Goal: Task Accomplishment & Management: Complete application form

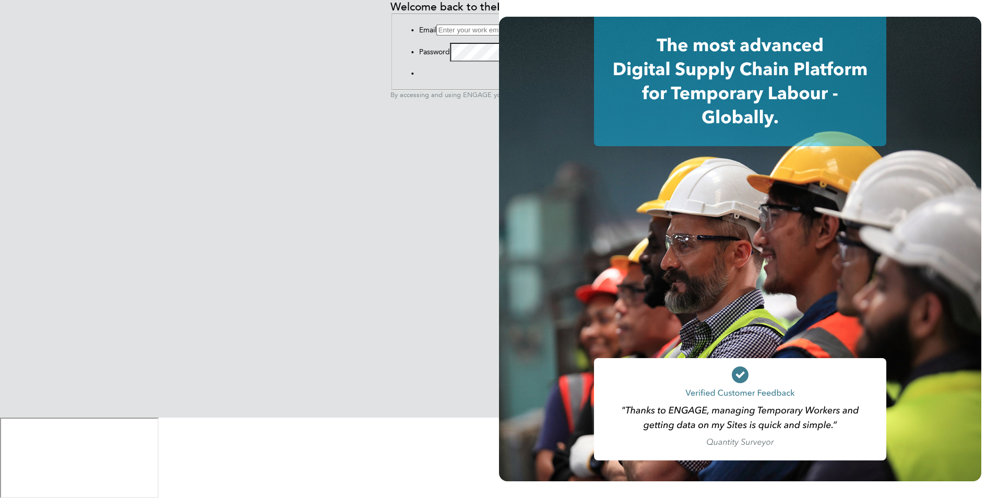
type input "[PERSON_NAME][EMAIL_ADDRESS][PERSON_NAME][DOMAIN_NAME]"
click at [419, 76] on button "Sign In" at bounding box center [419, 76] width 0 height 0
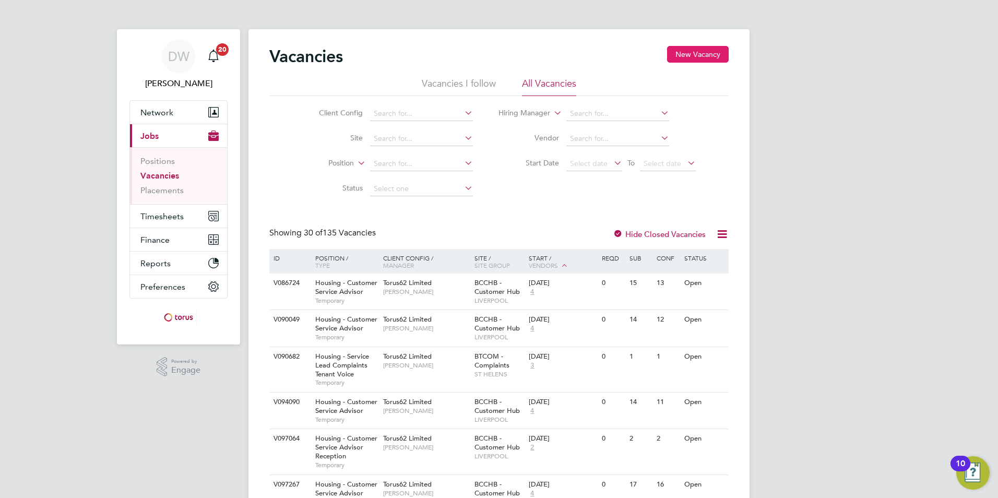
click at [699, 53] on button "New Vacancy" at bounding box center [698, 54] width 62 height 17
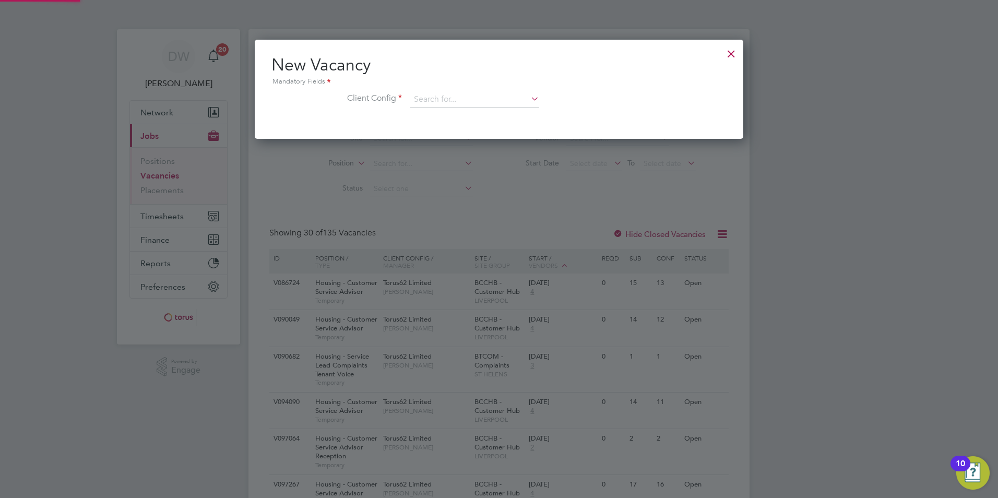
scroll to position [99, 489]
click at [464, 97] on input at bounding box center [474, 100] width 129 height 16
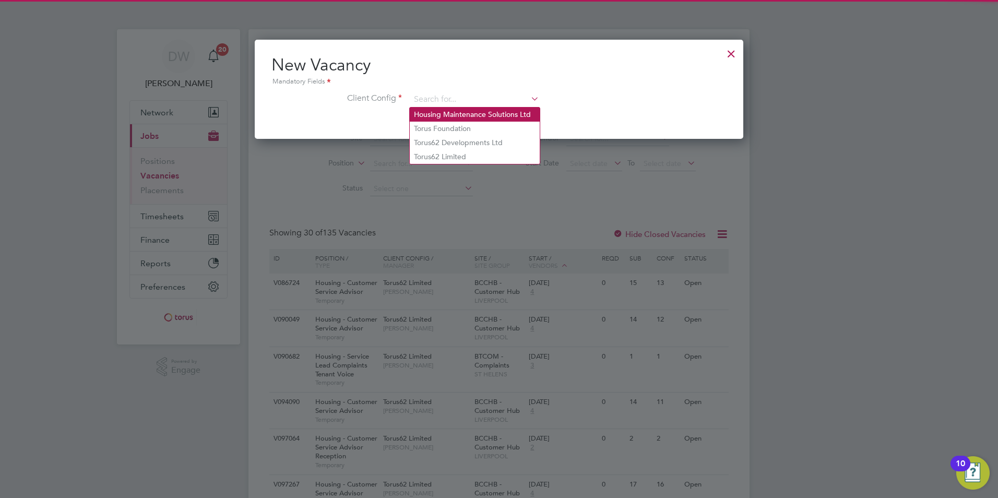
click at [445, 110] on li "Housing Maintenance Solutions Ltd" at bounding box center [475, 115] width 130 height 14
type input "Housing Maintenance Solutions Ltd"
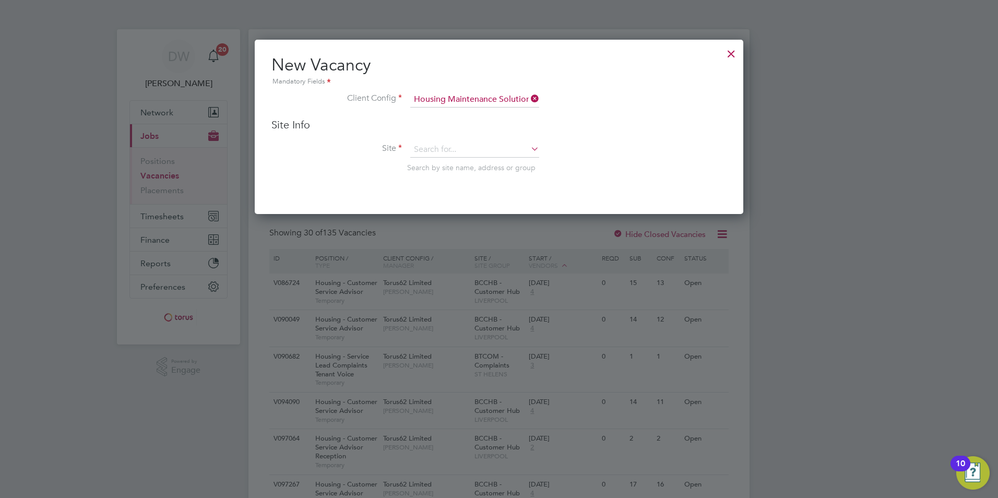
scroll to position [175, 489]
click at [442, 146] on input at bounding box center [474, 150] width 129 height 16
type input "IHR"
click at [733, 47] on div at bounding box center [731, 51] width 19 height 19
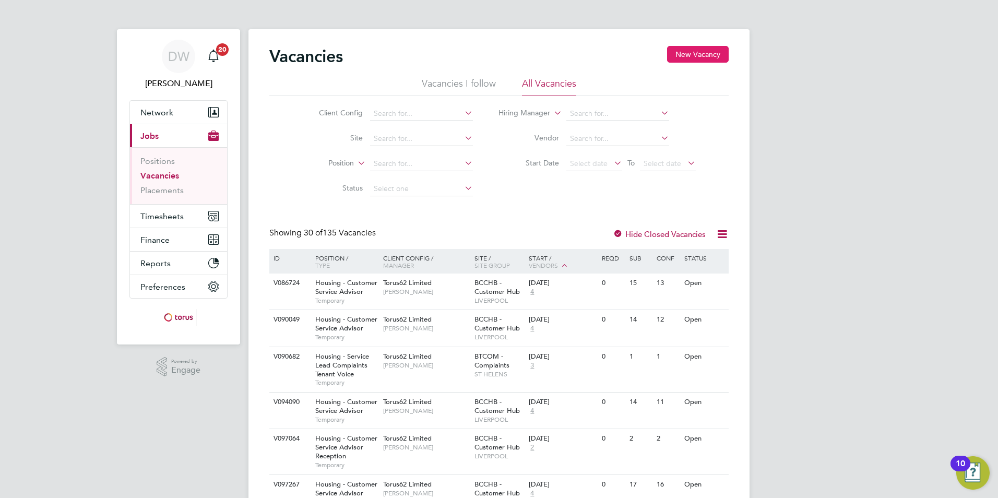
click at [690, 52] on button "New Vacancy" at bounding box center [698, 54] width 62 height 17
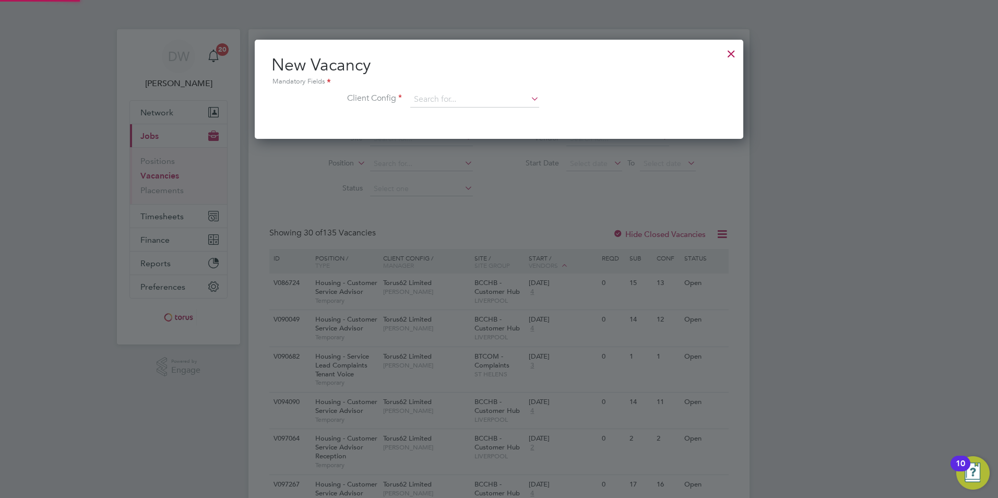
scroll to position [99, 489]
click at [432, 98] on input at bounding box center [474, 100] width 129 height 16
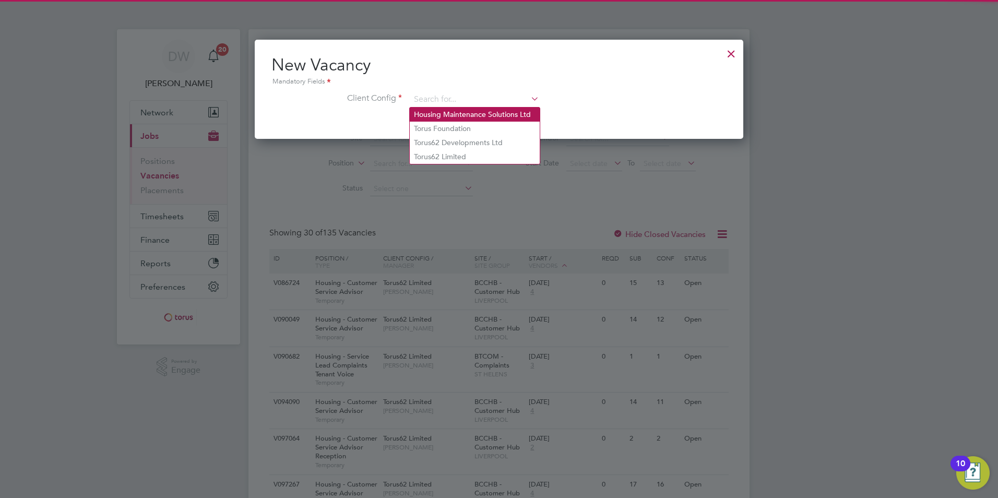
click at [443, 113] on li "Housing Maintenance Solutions Ltd" at bounding box center [475, 115] width 130 height 14
type input "Housing Maintenance Solutions Ltd"
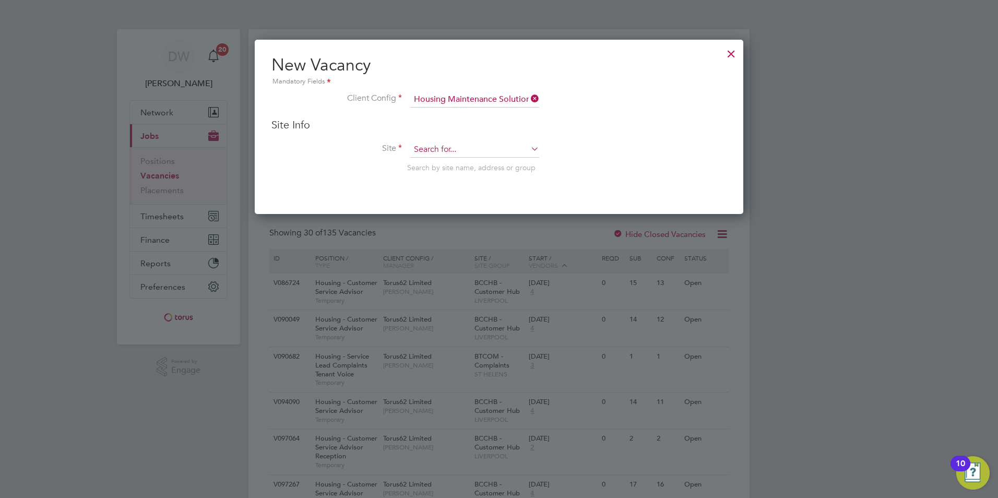
click at [435, 146] on input at bounding box center [474, 150] width 129 height 16
click at [492, 164] on li "IHRMT - Responsive maintenance - IHC" at bounding box center [478, 165] width 136 height 14
type input "IHRMT - Responsive maintenance - IHC"
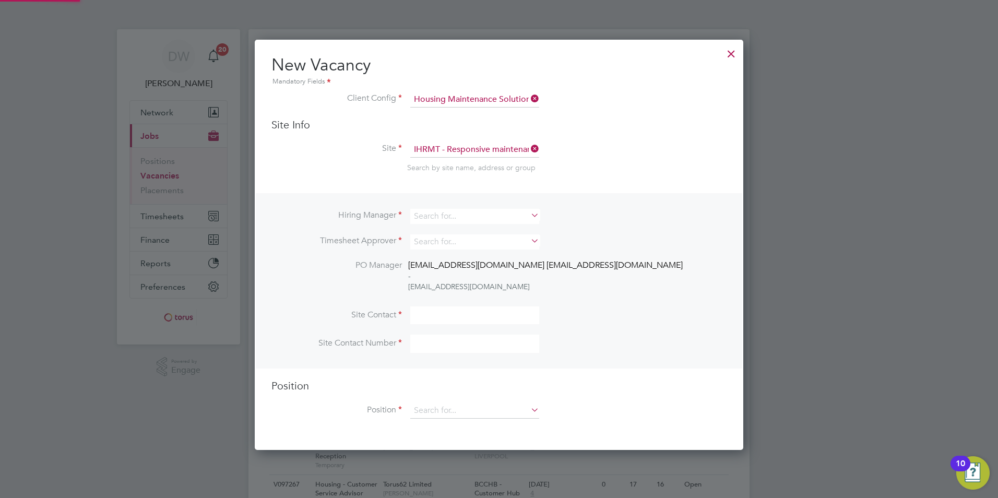
scroll to position [411, 489]
click at [455, 218] on input at bounding box center [474, 216] width 129 height 15
click at [444, 215] on input at bounding box center [474, 216] width 129 height 15
click at [730, 54] on div at bounding box center [731, 51] width 19 height 19
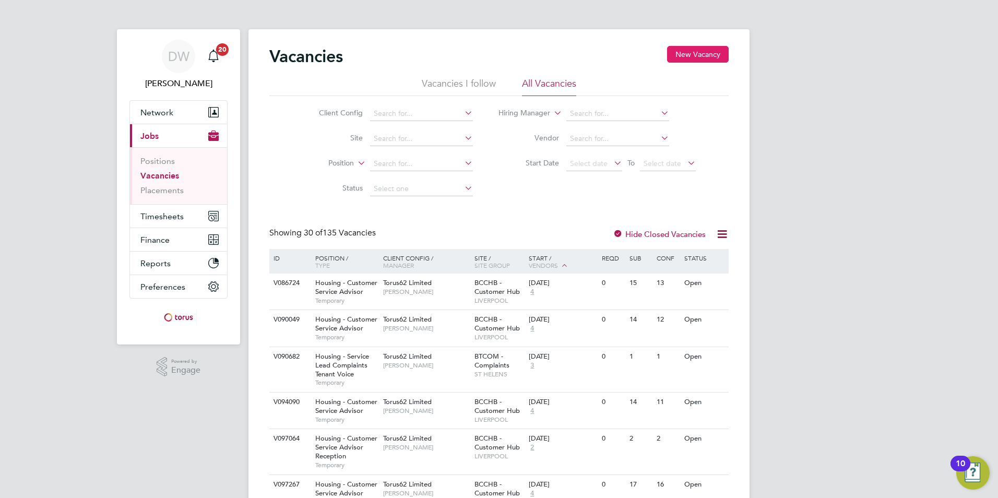
click at [698, 56] on button "New Vacancy" at bounding box center [698, 54] width 62 height 17
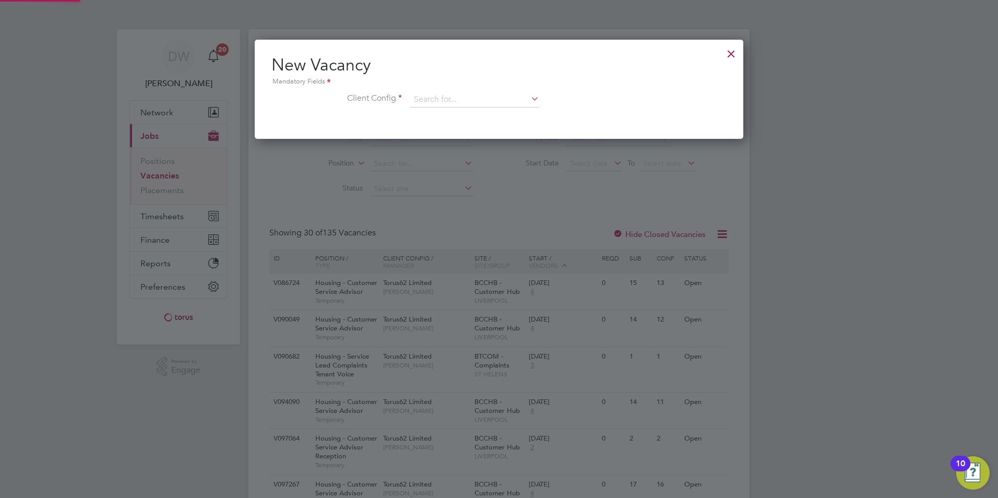
scroll to position [99, 489]
click at [430, 98] on input at bounding box center [474, 100] width 129 height 16
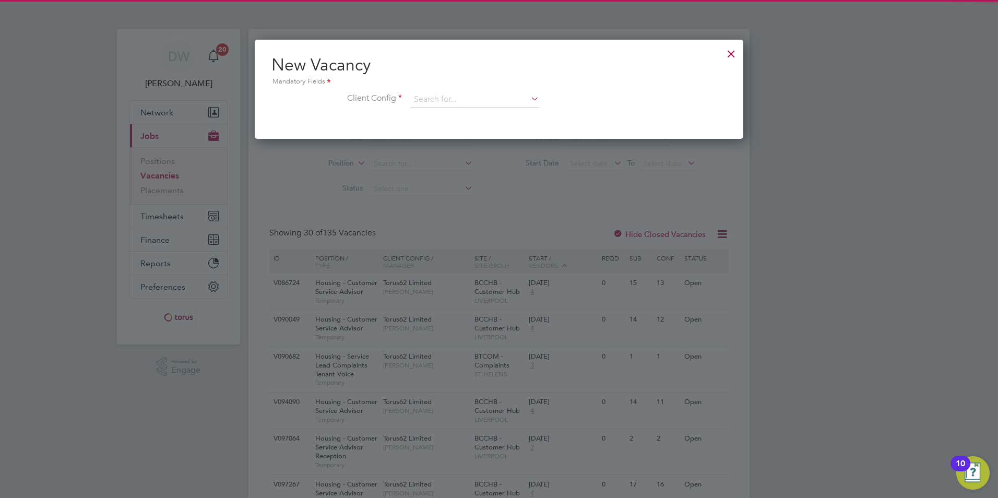
click at [449, 108] on li "Housing Maintenance Solutions Ltd" at bounding box center [475, 115] width 130 height 14
type input "Housing Maintenance Solutions Ltd"
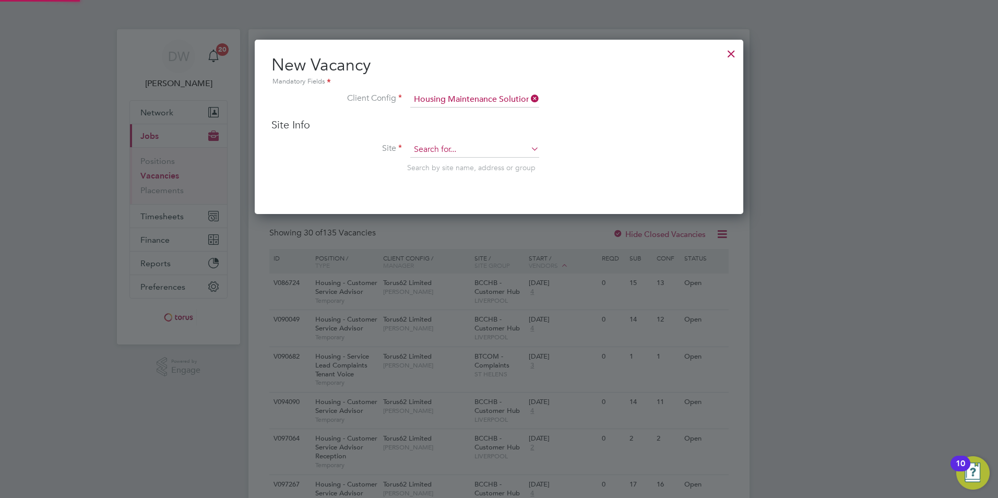
click at [431, 149] on input at bounding box center [474, 150] width 129 height 16
click at [459, 166] on li "IHRMT - Responsive maintenance - IHC" at bounding box center [478, 165] width 136 height 14
type input "IHRMT - Responsive maintenance - IHC"
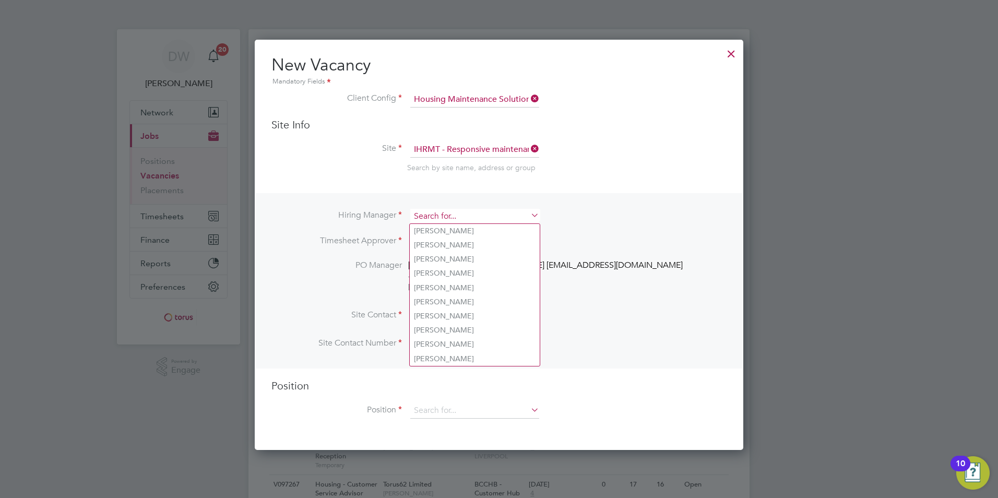
click at [436, 214] on input at bounding box center [474, 216] width 129 height 15
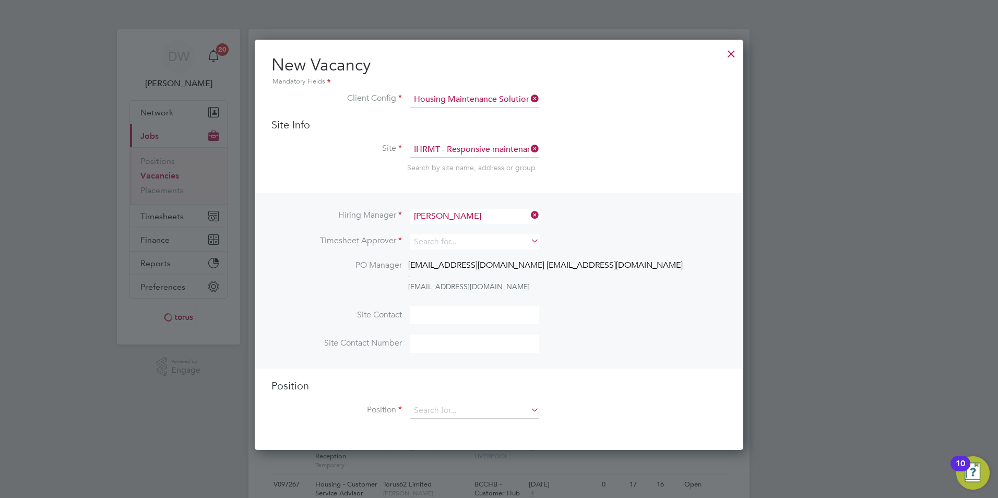
click at [441, 243] on li "[PERSON_NAME]" at bounding box center [475, 245] width 130 height 14
type input "[PERSON_NAME]"
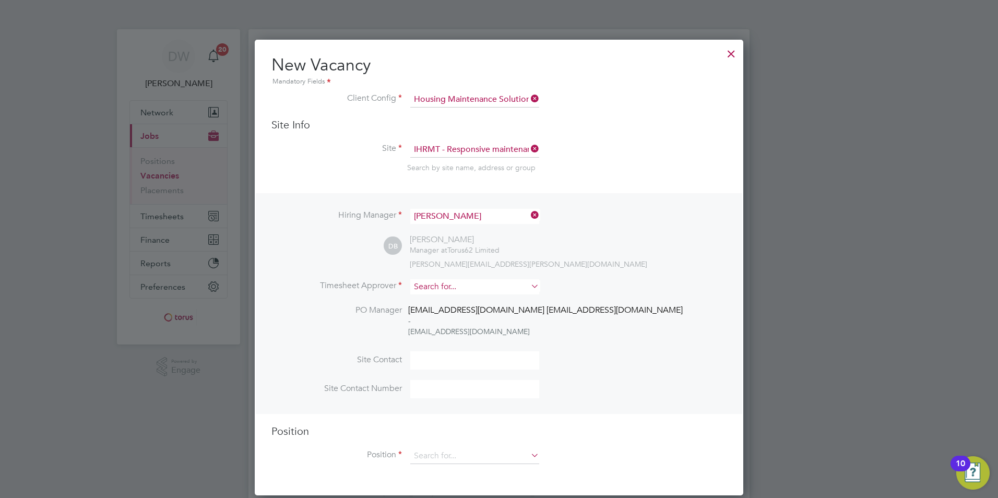
click at [453, 294] on input at bounding box center [474, 286] width 129 height 15
click at [444, 314] on li "Debb ie Brindle" at bounding box center [475, 316] width 130 height 14
type input "[PERSON_NAME]"
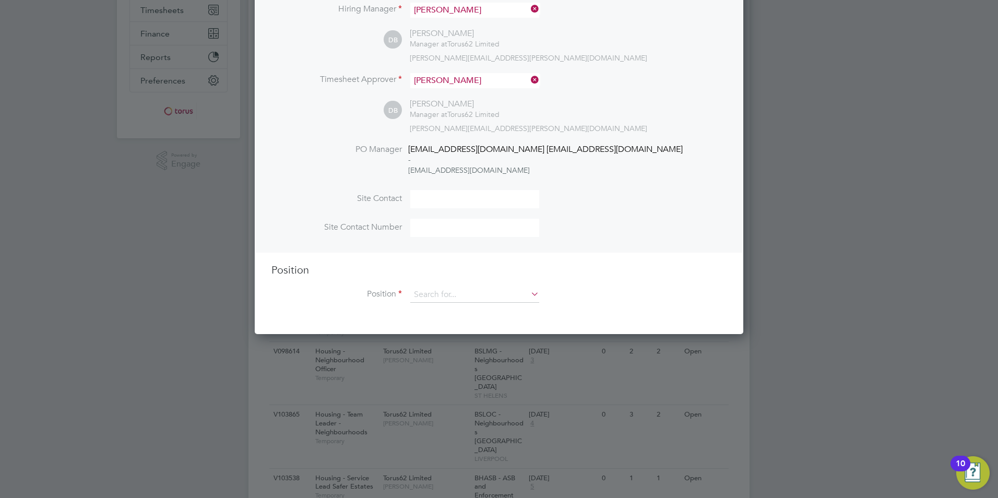
scroll to position [209, 0]
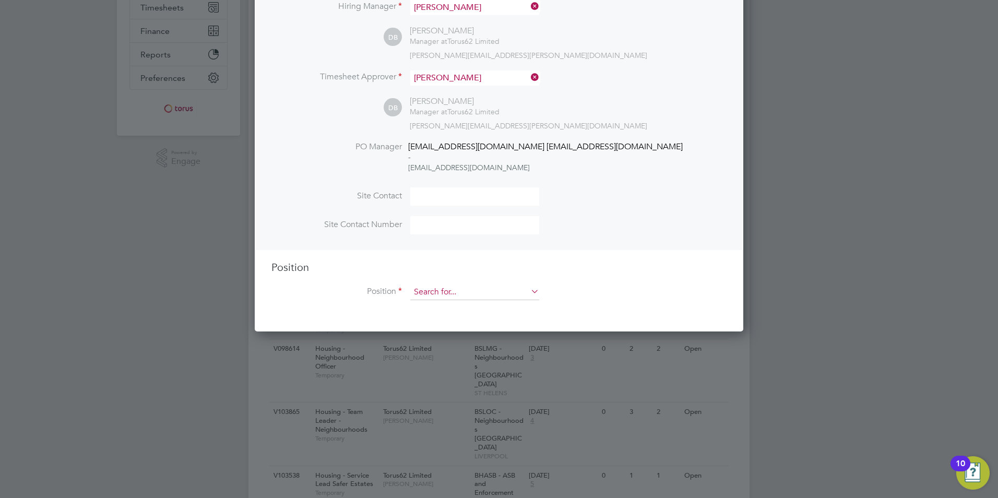
click at [474, 290] on input at bounding box center [474, 293] width 129 height 16
click at [644, 236] on li "Site Contact Number" at bounding box center [499, 230] width 455 height 29
click at [448, 286] on input at bounding box center [474, 293] width 129 height 16
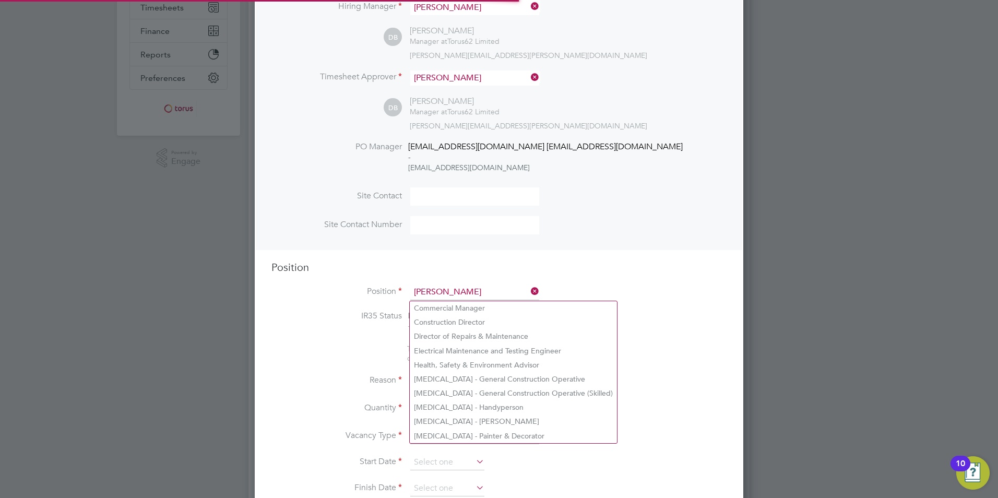
scroll to position [1500, 489]
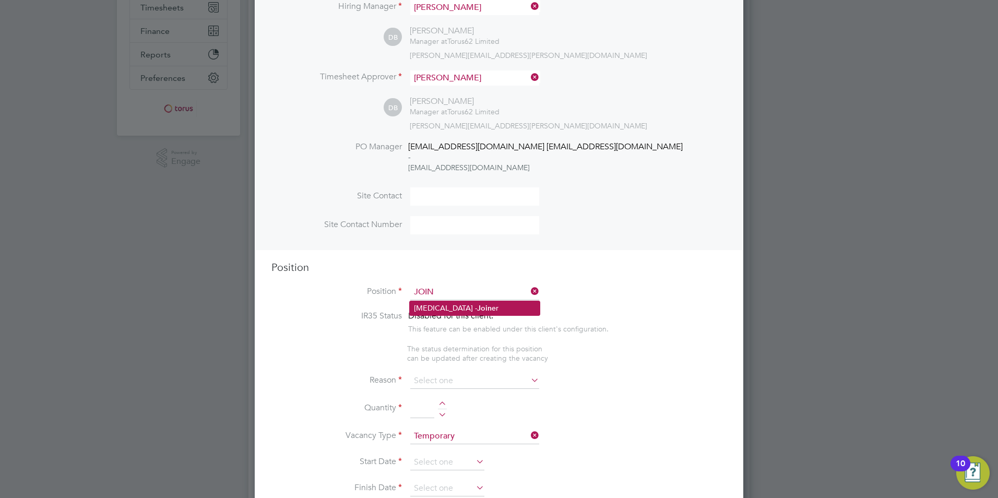
click at [430, 309] on li "[MEDICAL_DATA] - Join er" at bounding box center [475, 308] width 130 height 14
type input "[MEDICAL_DATA] - [PERSON_NAME]"
type textarea "1st and 2nd fix, working across social housing properties, planned and cyclical…"
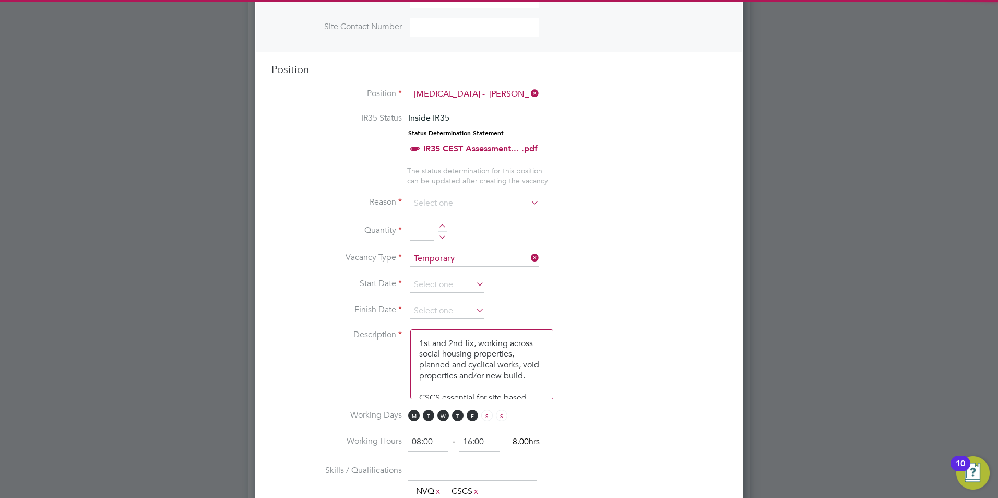
scroll to position [0, 0]
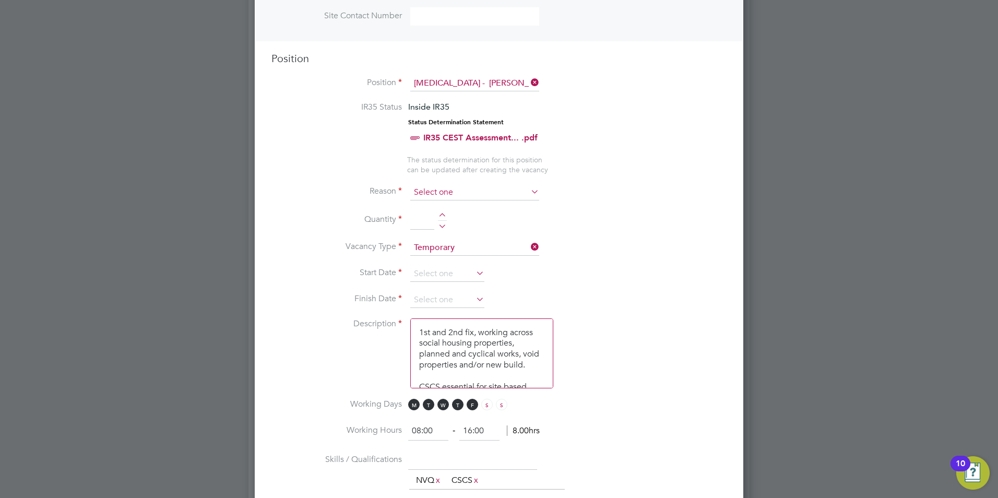
click at [445, 192] on input at bounding box center [474, 193] width 129 height 16
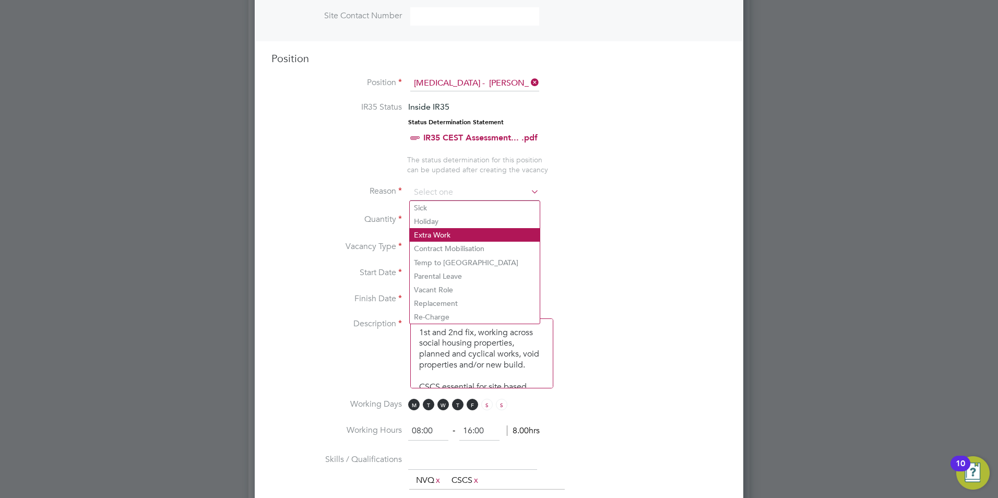
click at [451, 234] on li "Extra Work" at bounding box center [475, 235] width 130 height 14
type input "Extra Work"
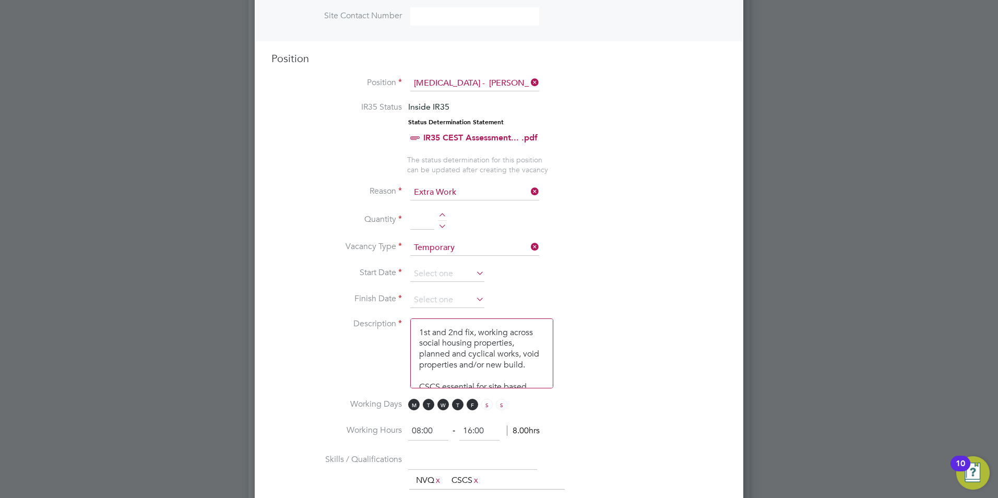
click at [441, 214] on div at bounding box center [442, 216] width 9 height 7
type input "1"
click at [450, 273] on input at bounding box center [447, 274] width 74 height 16
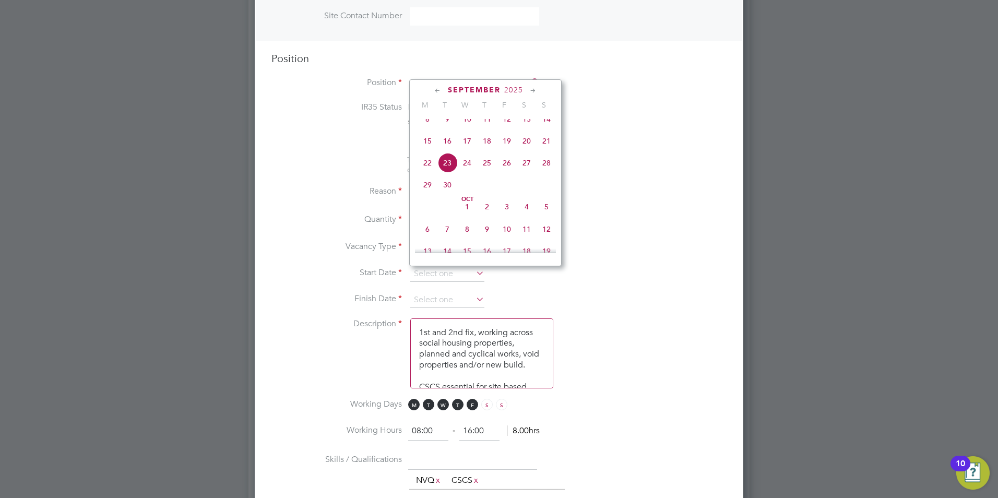
click at [533, 91] on icon at bounding box center [533, 90] width 10 height 11
click at [462, 127] on span "[DATE]" at bounding box center [467, 118] width 20 height 20
type input "[DATE]"
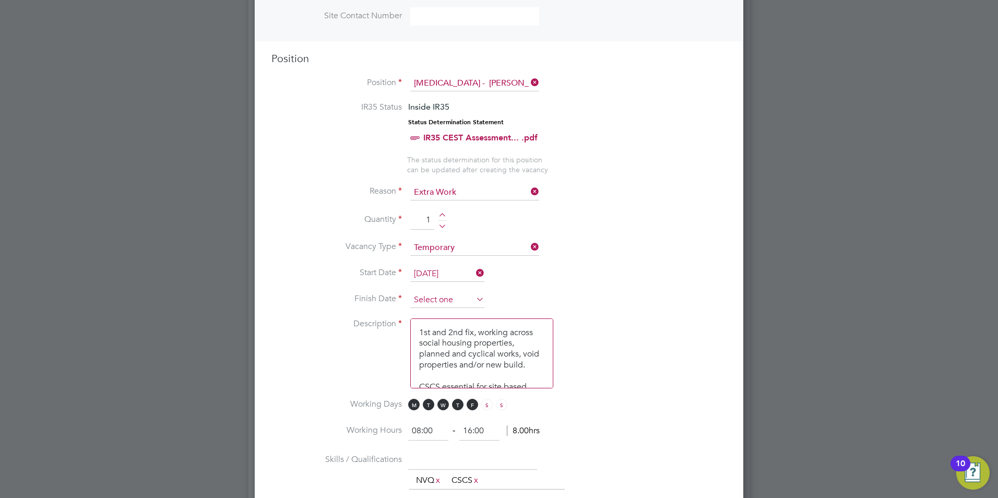
click at [449, 296] on input at bounding box center [447, 300] width 74 height 16
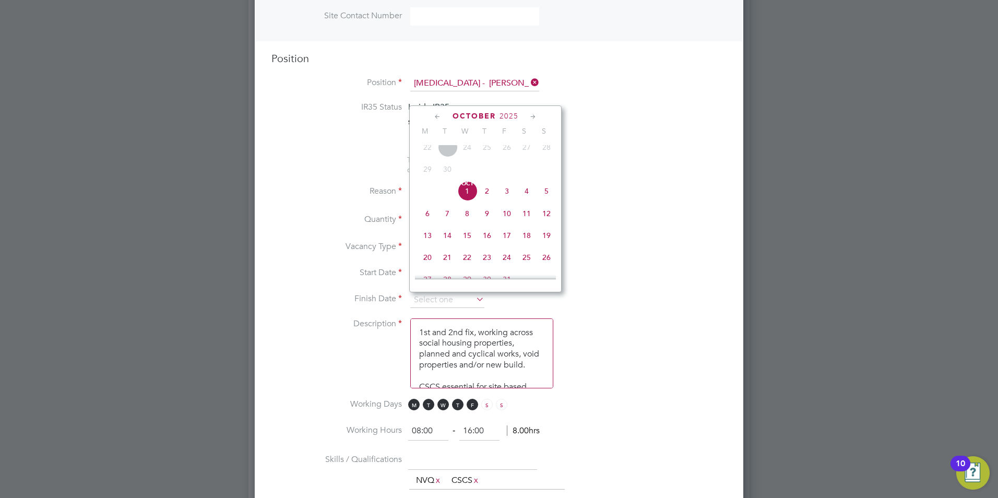
click at [532, 115] on icon at bounding box center [533, 116] width 10 height 11
click at [547, 242] on span "30" at bounding box center [547, 232] width 20 height 20
type input "[DATE]"
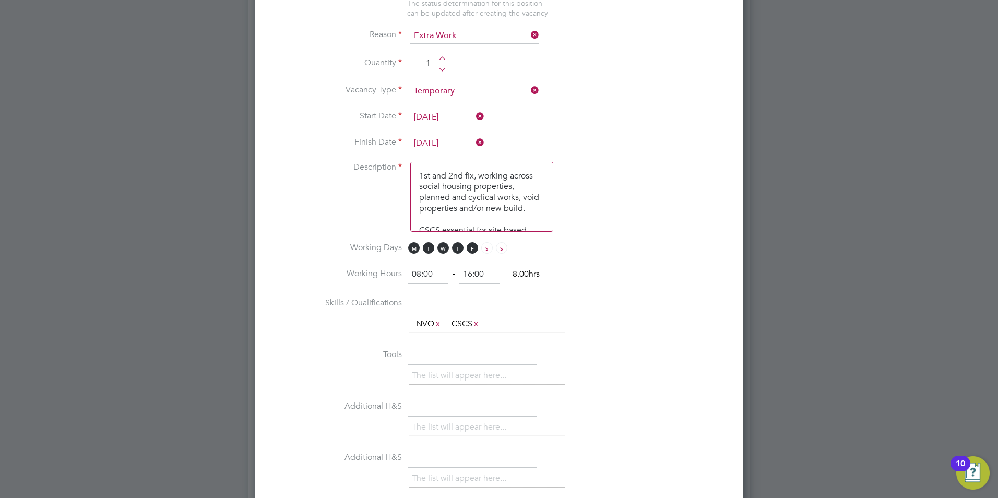
scroll to position [24, 0]
drag, startPoint x: 414, startPoint y: 174, endPoint x: 555, endPoint y: 256, distance: 162.8
click at [555, 256] on ng-container "IR35 Status Inside IR35 Status Determination Statement IR35 CEST Assessment... …" at bounding box center [499, 265] width 455 height 640
paste textarea "Responsive Repairs [PERSON_NAME] covering all aspects of joinery repairs in ten…"
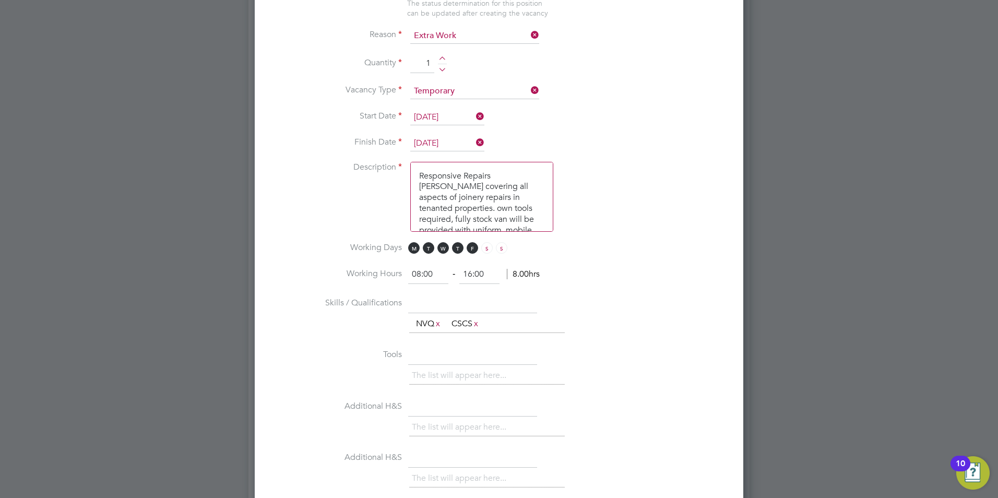
scroll to position [15, 0]
type textarea "Responsive Repairs [PERSON_NAME] covering all aspects of joinery repairs in ten…"
drag, startPoint x: 500, startPoint y: 325, endPoint x: 423, endPoint y: 333, distance: 77.2
click at [423, 333] on ul "The list will appear here... NVQ x CSCS x" at bounding box center [487, 324] width 156 height 19
drag, startPoint x: 423, startPoint y: 333, endPoint x: 448, endPoint y: 332, distance: 24.0
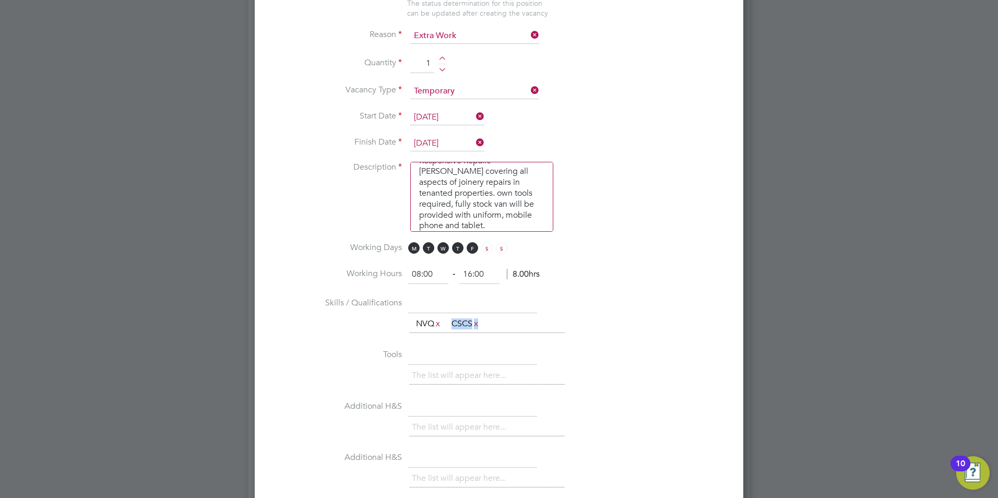
click at [441, 326] on link "x" at bounding box center [437, 324] width 7 height 14
click at [444, 327] on link "x" at bounding box center [440, 324] width 7 height 14
click at [428, 308] on input "text" at bounding box center [472, 304] width 129 height 19
paste input "Minimum of NVQ Level 2 in Carpentry/Joinery skills"
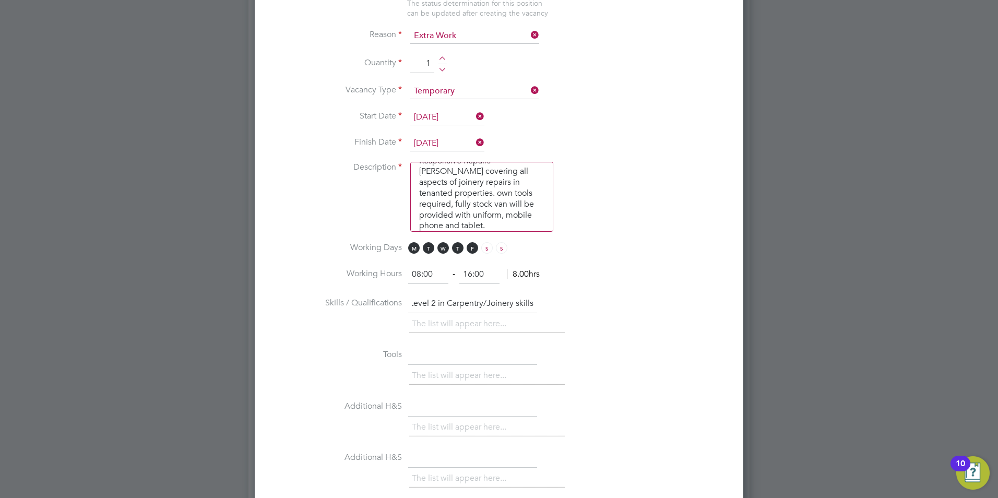
type input "Minimum of NVQ Level 2 in Carpentry/Joinery skills"
drag, startPoint x: 429, startPoint y: 358, endPoint x: 436, endPoint y: 361, distance: 7.0
click at [431, 358] on input "text" at bounding box center [472, 355] width 129 height 19
drag, startPoint x: 472, startPoint y: 360, endPoint x: 358, endPoint y: 379, distance: 115.4
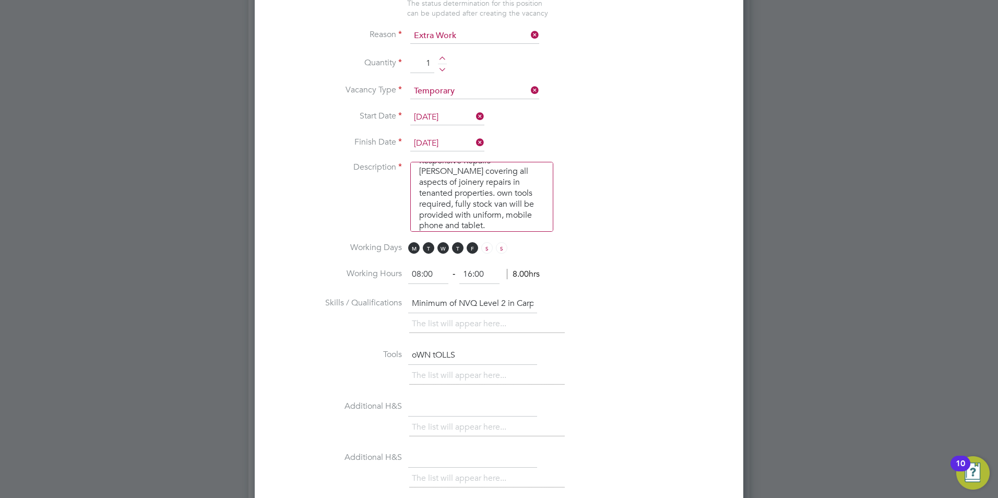
click at [358, 379] on li "Tools oWN tOLLS The list will appear here..." at bounding box center [499, 372] width 455 height 52
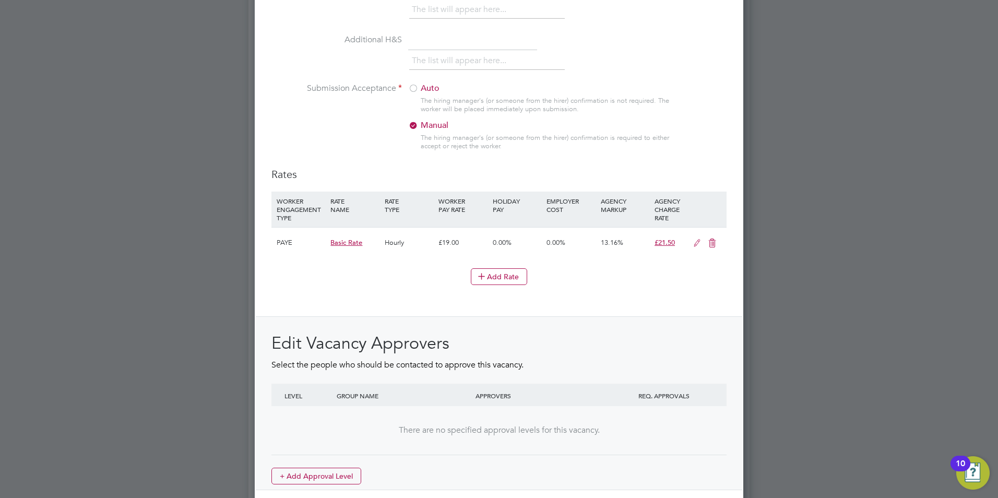
scroll to position [888, 0]
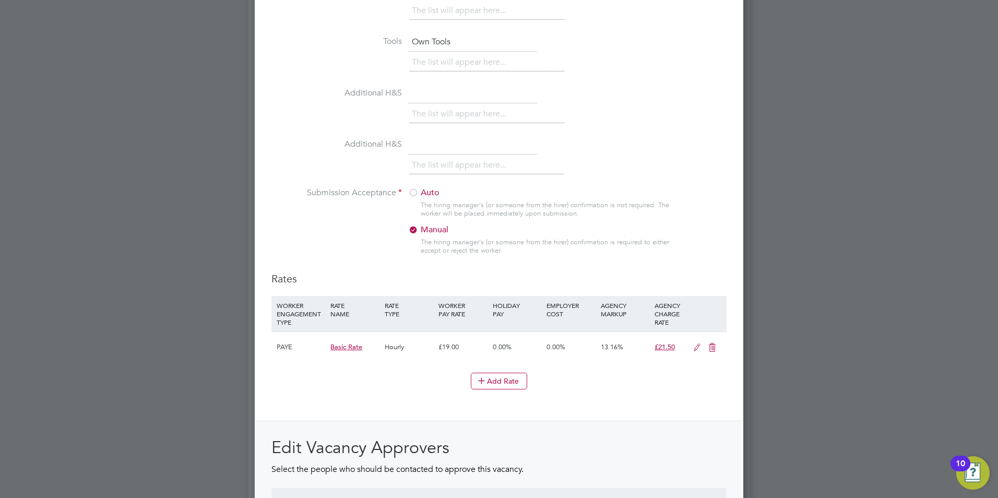
type input "Own Tools"
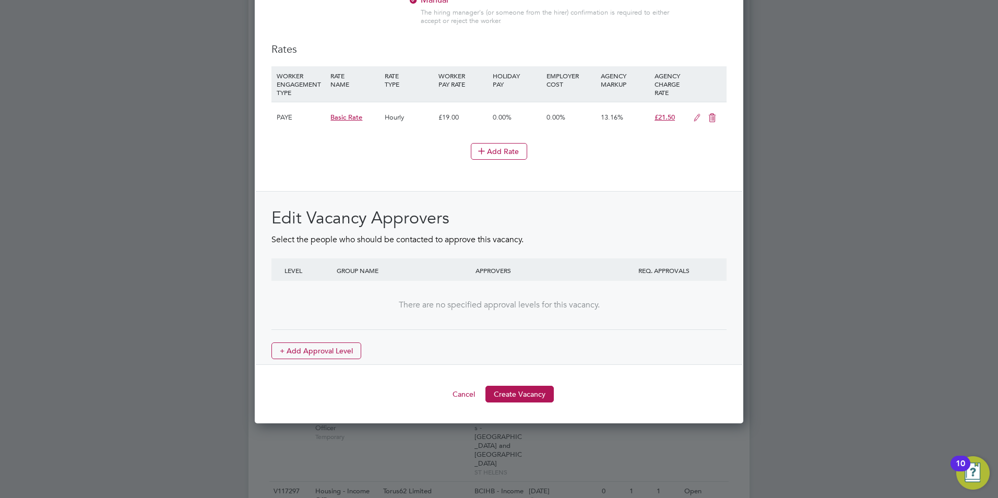
scroll to position [1149, 0]
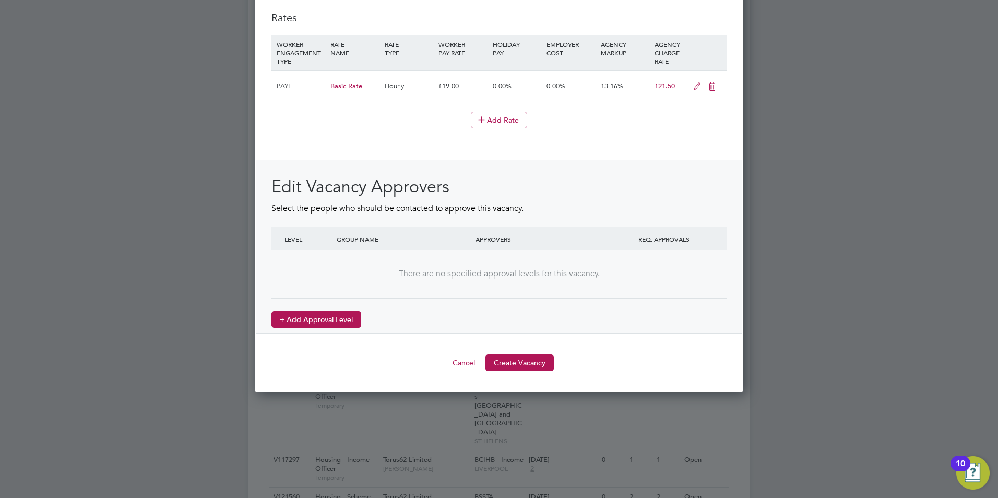
click at [328, 321] on button "+ Add Approval Level" at bounding box center [317, 319] width 90 height 17
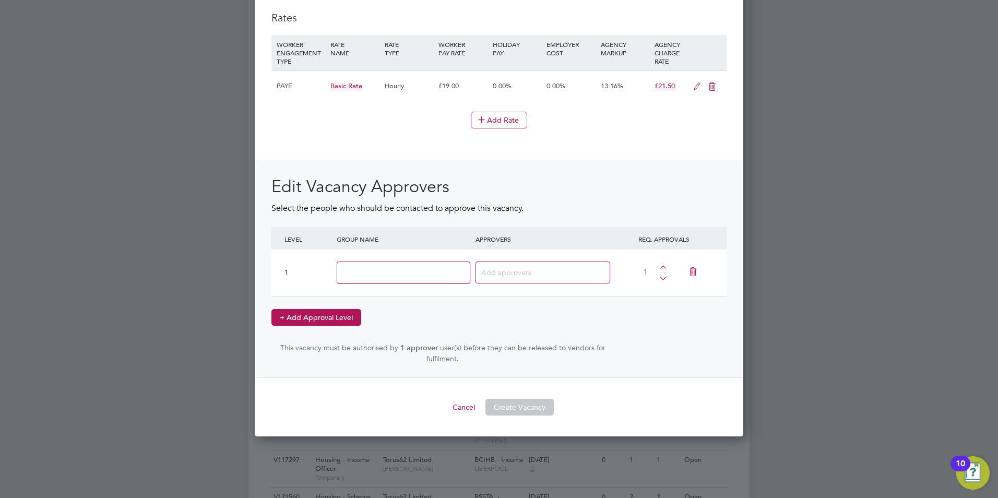
scroll to position [1547, 489]
click at [384, 271] on input at bounding box center [404, 273] width 134 height 22
type input "Head of Maintenance"
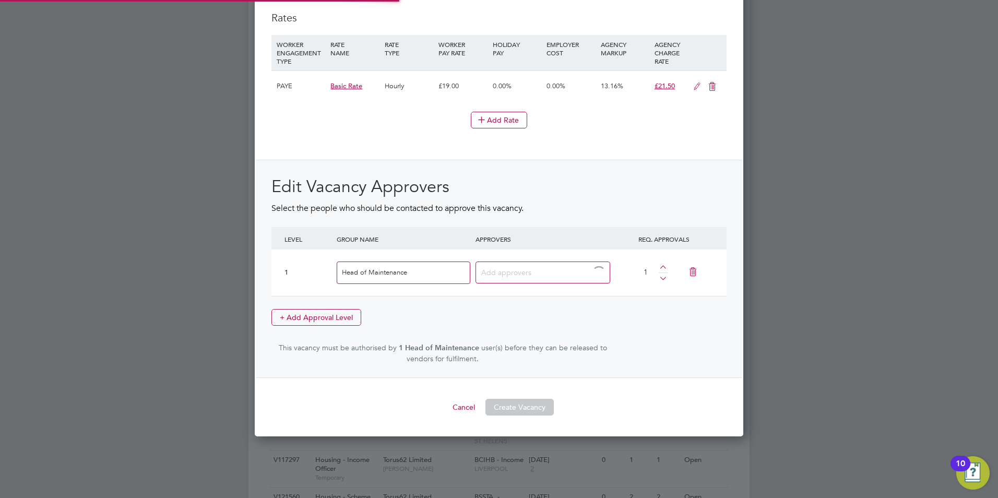
click at [543, 276] on input at bounding box center [513, 272] width 65 height 14
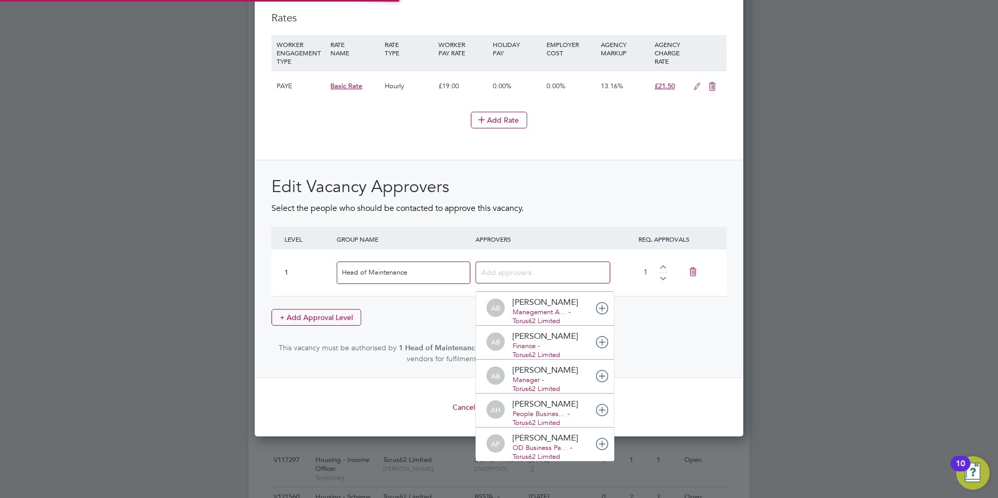
scroll to position [11, 74]
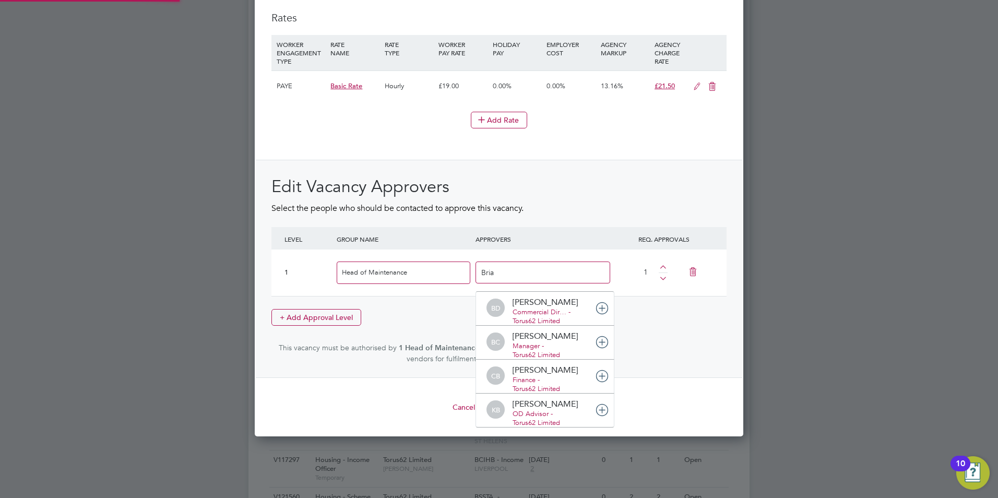
type input "[PERSON_NAME]"
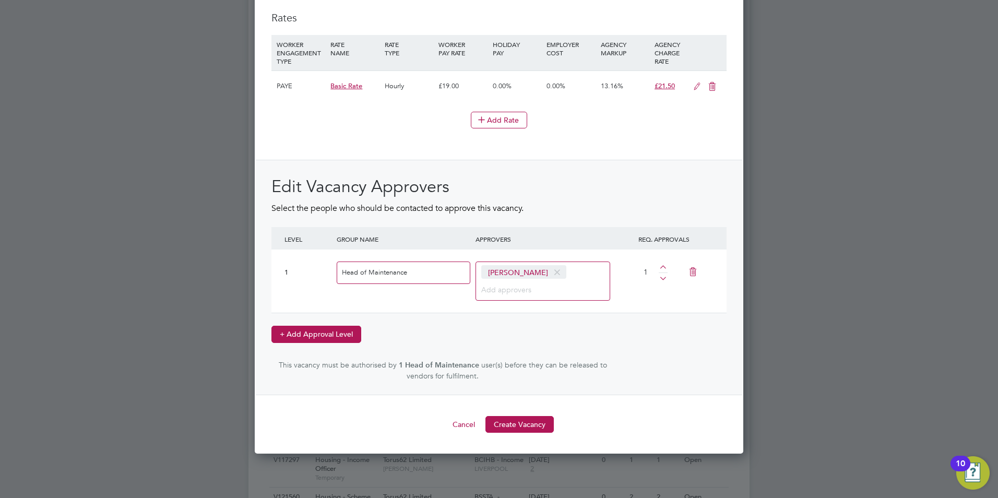
click at [332, 333] on button "+ Add Approval Level" at bounding box center [317, 334] width 90 height 17
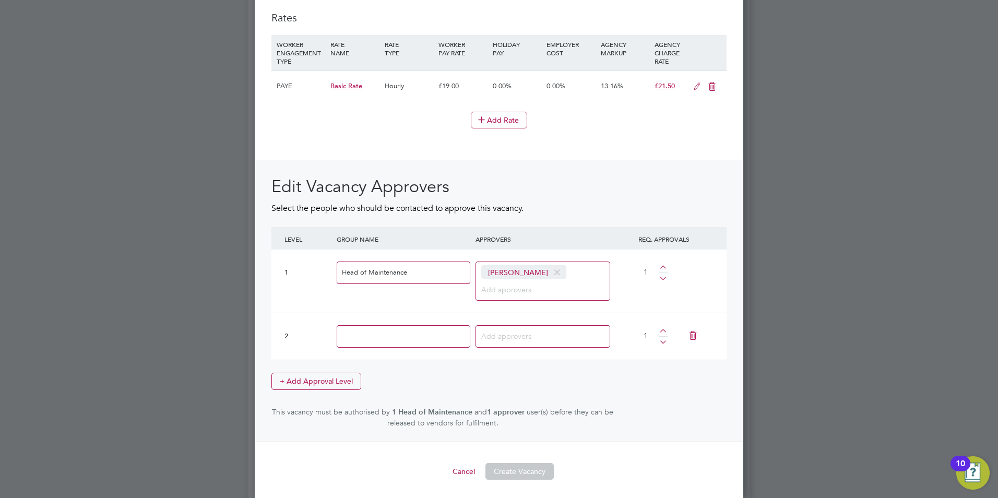
click at [392, 341] on input at bounding box center [404, 336] width 134 height 22
type input "People Services BP"
click at [530, 339] on input at bounding box center [513, 336] width 65 height 14
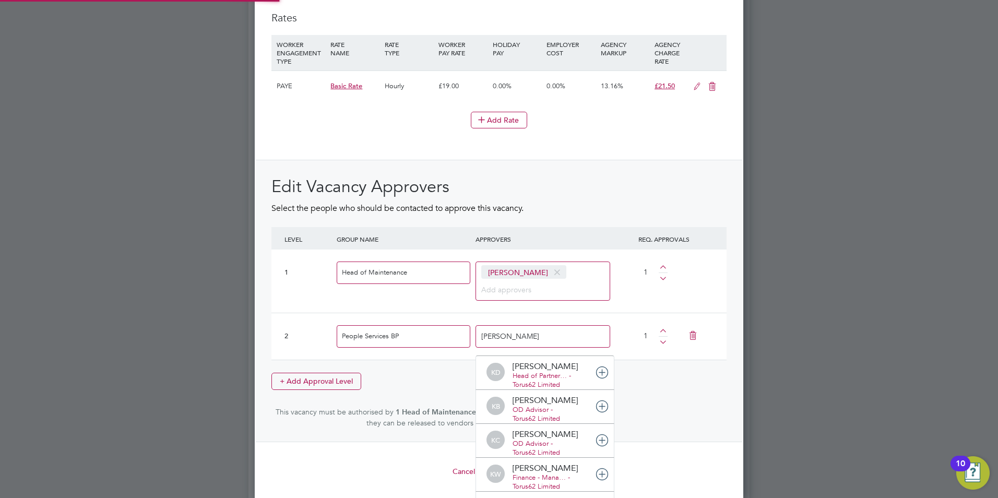
type input "Kirsty"
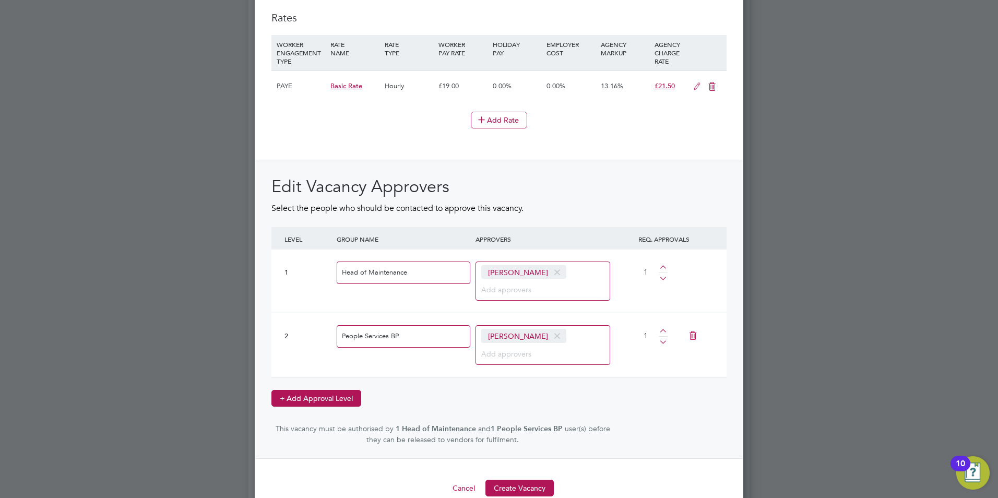
click at [333, 399] on button "+ Add Approval Level" at bounding box center [317, 398] width 90 height 17
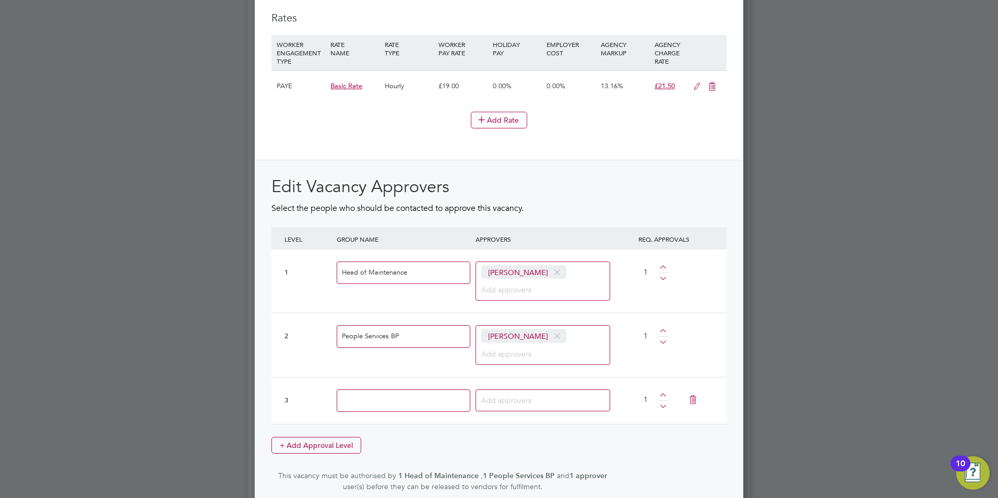
click at [392, 402] on input at bounding box center [404, 401] width 134 height 22
type input "C"
type input "Finance"
click at [531, 403] on input at bounding box center [513, 400] width 65 height 14
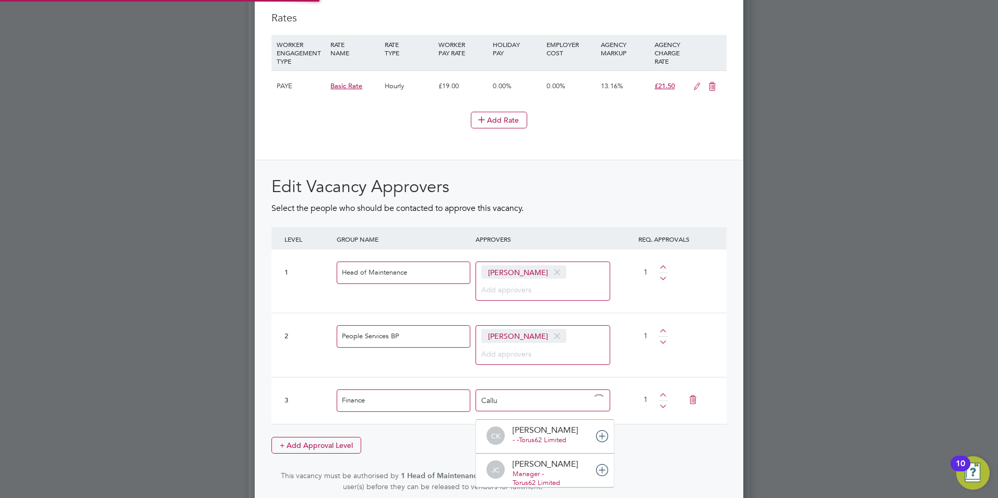
type input "Callum"
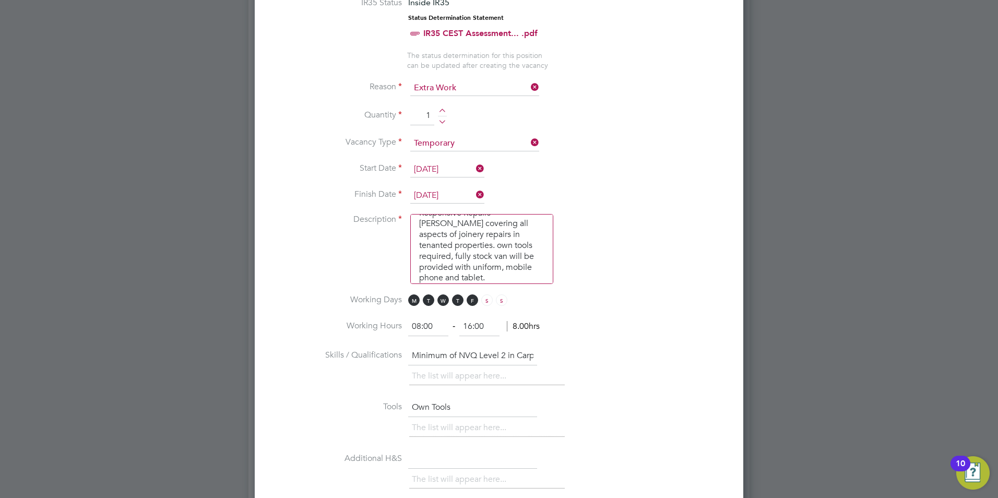
drag, startPoint x: 431, startPoint y: 356, endPoint x: 386, endPoint y: 362, distance: 45.3
click at [386, 362] on li "Skills / Qualifications Minimum of NVQ Level 2 in Carpentry/Joinery skills The …" at bounding box center [499, 373] width 455 height 52
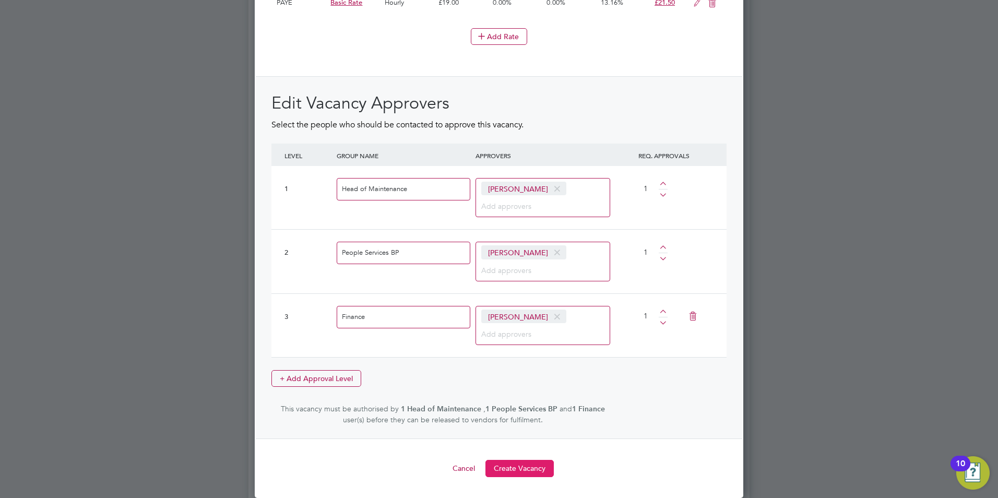
type input "Minimum of NVQ Level 2 in Carpentry/Joinery skills"
click at [525, 465] on button "Create Vacancy" at bounding box center [520, 468] width 68 height 17
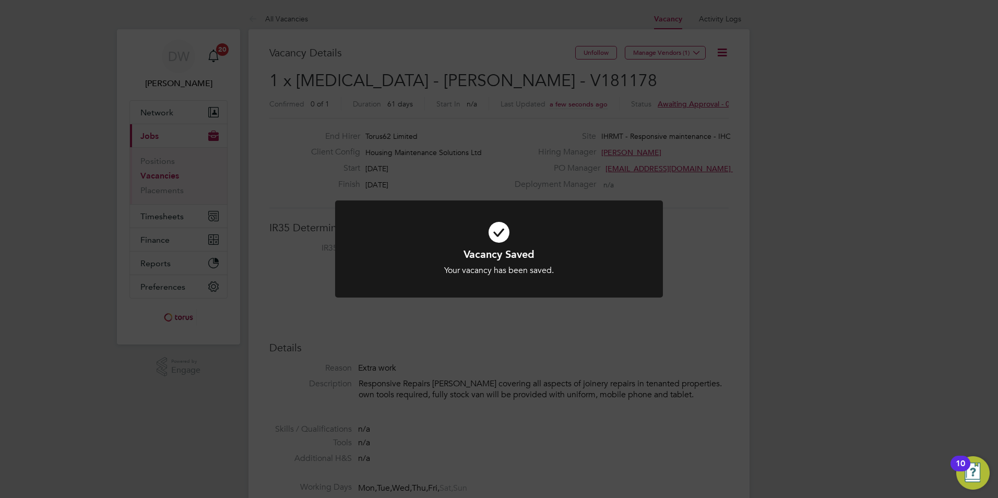
click at [508, 360] on div "Vacancy Saved Your vacancy has been saved. Cancel Okay" at bounding box center [499, 249] width 998 height 498
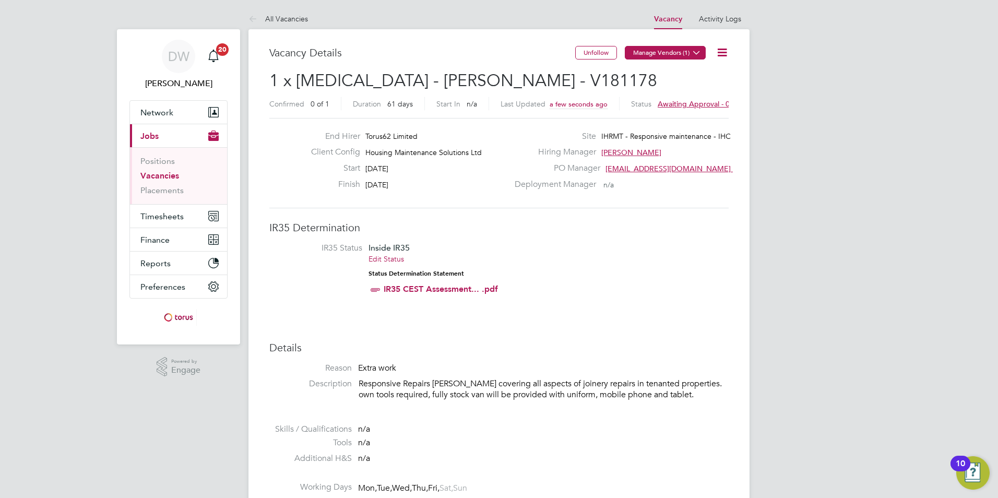
click at [655, 49] on button "Manage Vendors (1)" at bounding box center [665, 53] width 81 height 14
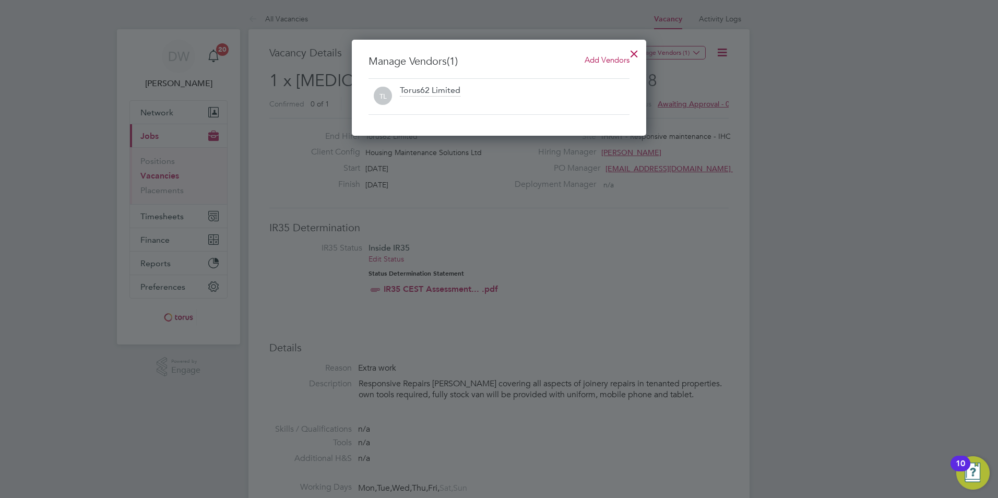
click at [599, 59] on span "Add Vendors" at bounding box center [607, 60] width 45 height 10
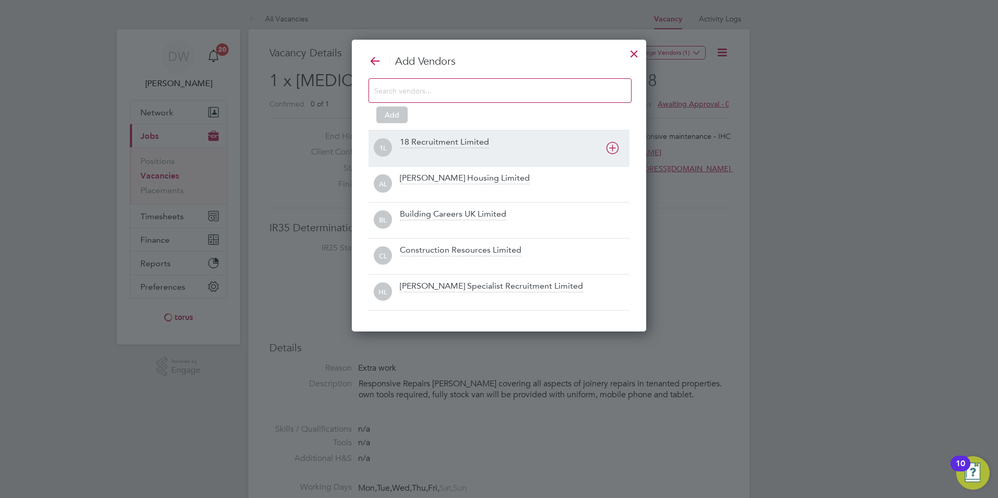
click at [452, 148] on div "18 Recruitment Limited" at bounding box center [444, 142] width 89 height 11
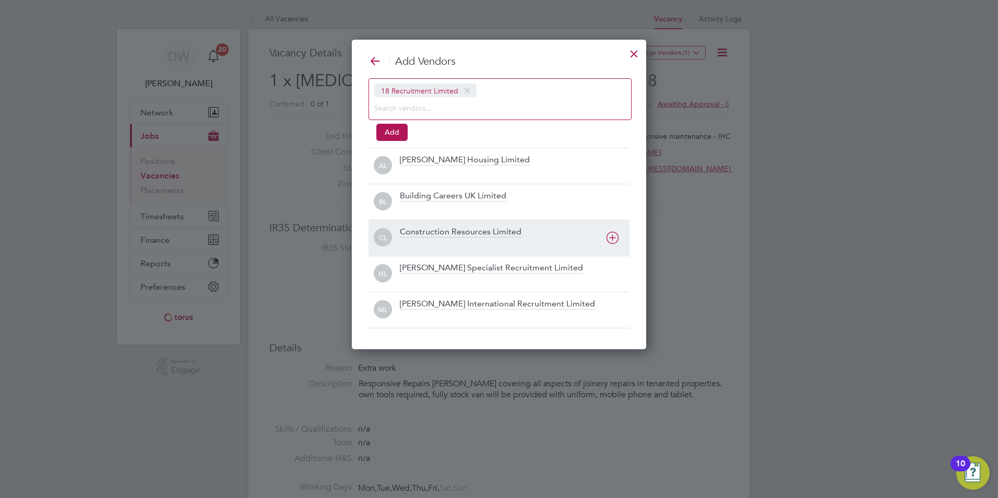
click at [502, 229] on div "Construction Resources Limited" at bounding box center [461, 232] width 122 height 11
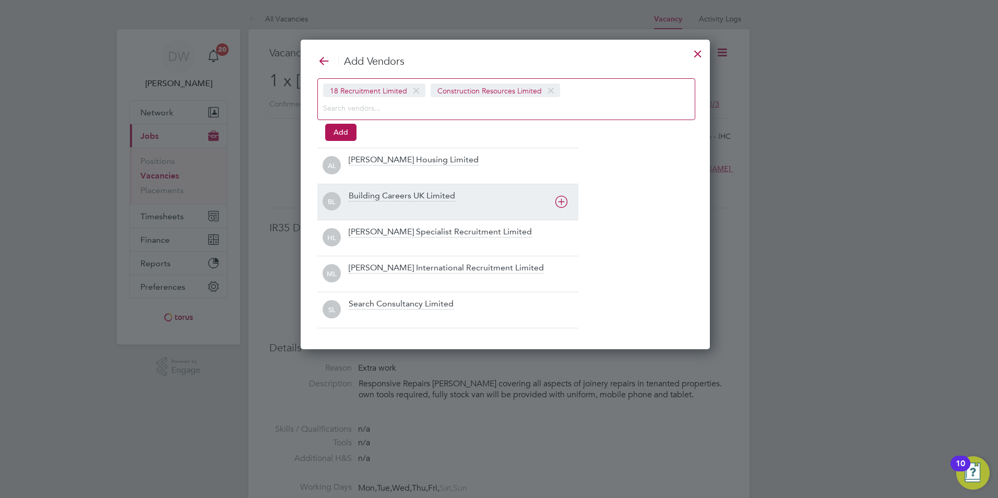
click at [448, 191] on div "Building Careers UK Limited" at bounding box center [402, 196] width 107 height 11
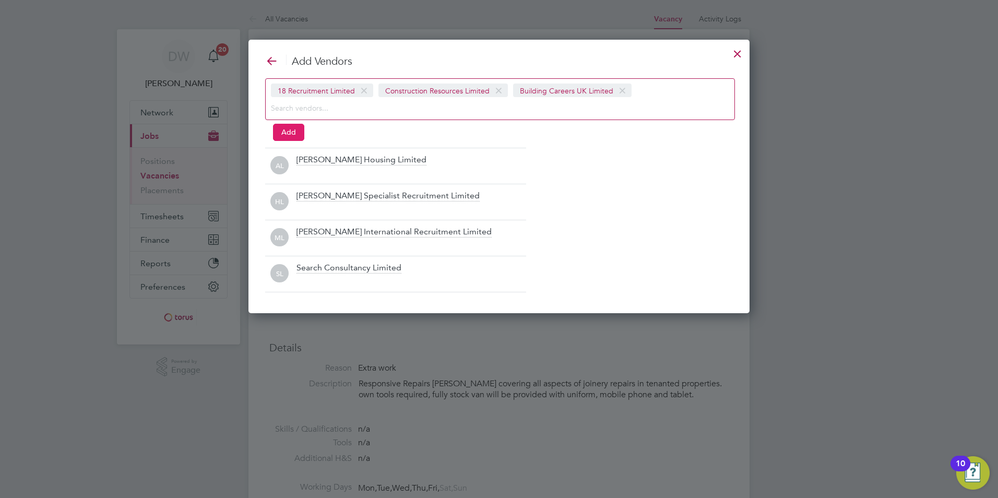
click at [286, 130] on button "Add" at bounding box center [288, 132] width 31 height 17
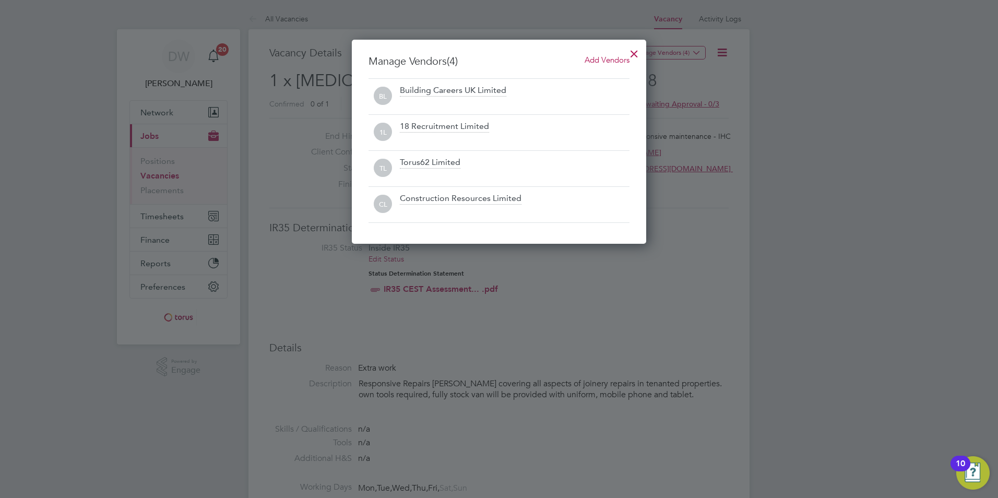
click at [634, 52] on div at bounding box center [634, 51] width 19 height 19
